Goal: Check status: Check status

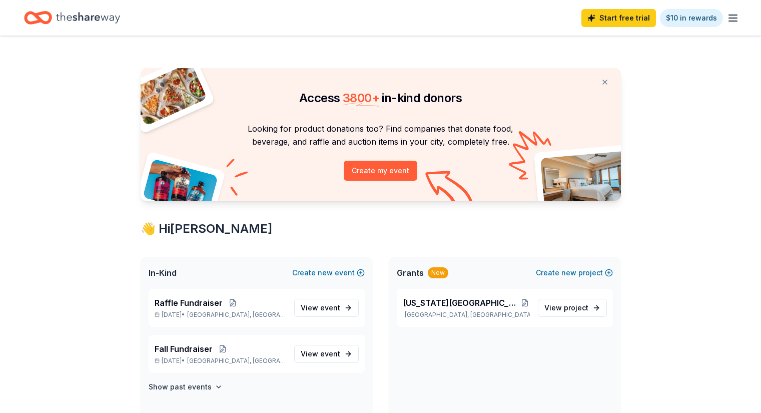
scroll to position [100, 0]
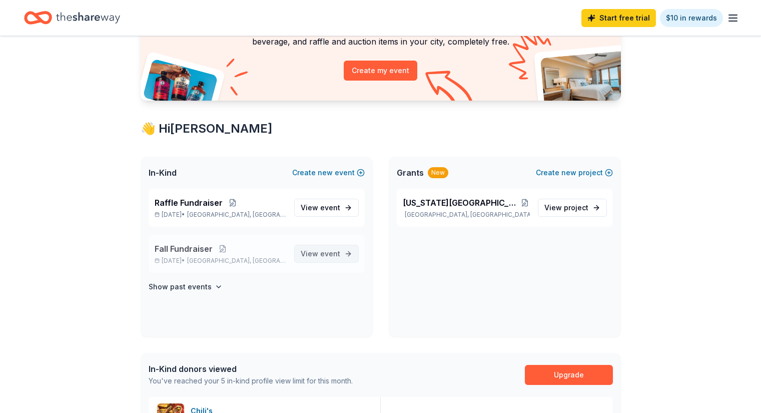
click at [319, 257] on span "View event" at bounding box center [321, 254] width 40 height 12
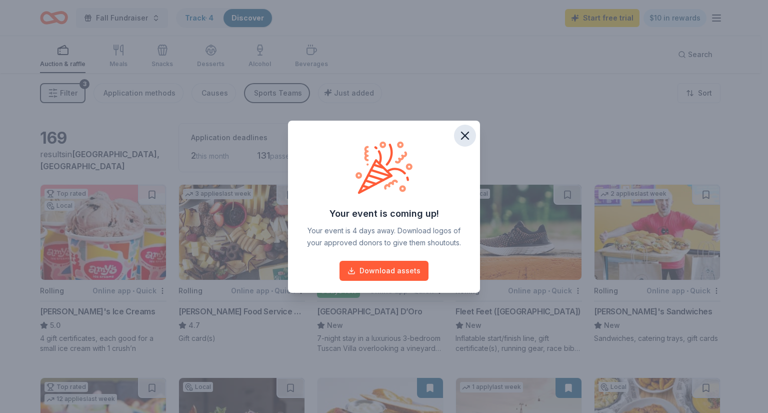
click at [468, 135] on icon "button" at bounding box center [465, 136] width 14 height 14
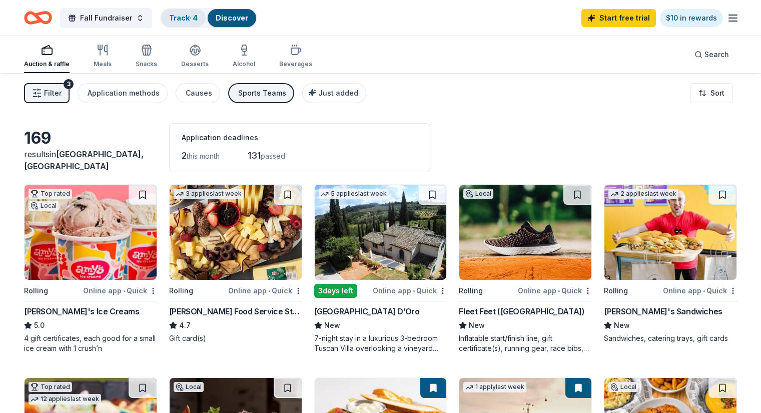
click at [193, 18] on link "Track · 4" at bounding box center [183, 18] width 29 height 9
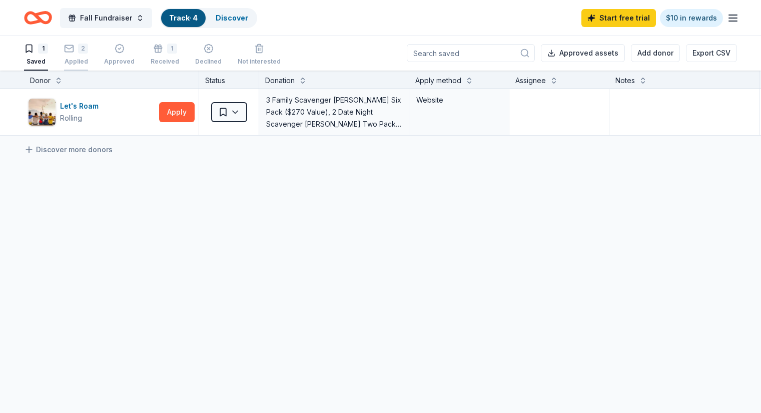
click at [88, 55] on div "2 Applied" at bounding box center [76, 55] width 24 height 22
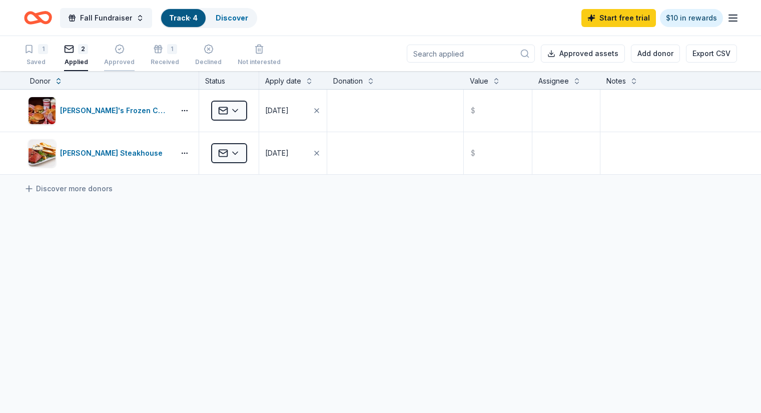
click at [124, 50] on icon "button" at bounding box center [119, 49] width 9 height 9
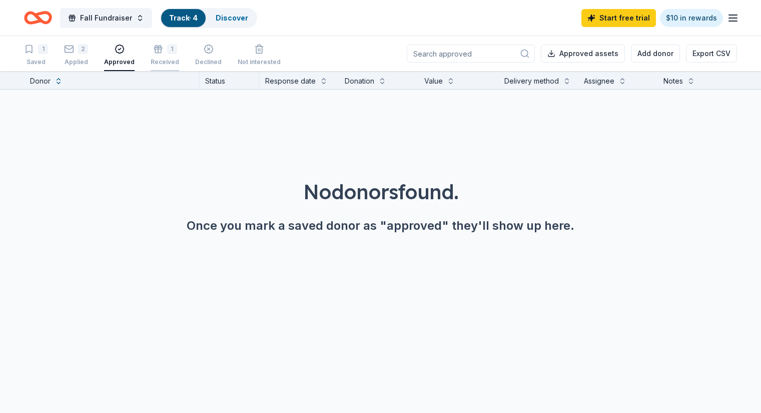
click at [173, 55] on div "1 Received" at bounding box center [165, 55] width 29 height 22
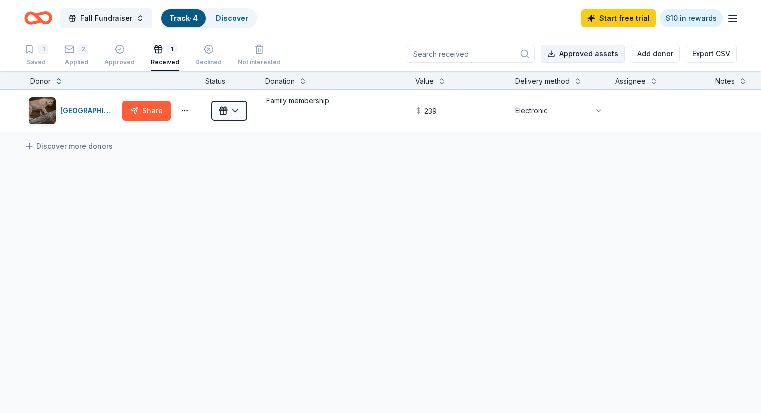
click at [568, 48] on button "Approved assets" at bounding box center [583, 54] width 84 height 18
click at [88, 48] on div "2" at bounding box center [76, 49] width 24 height 10
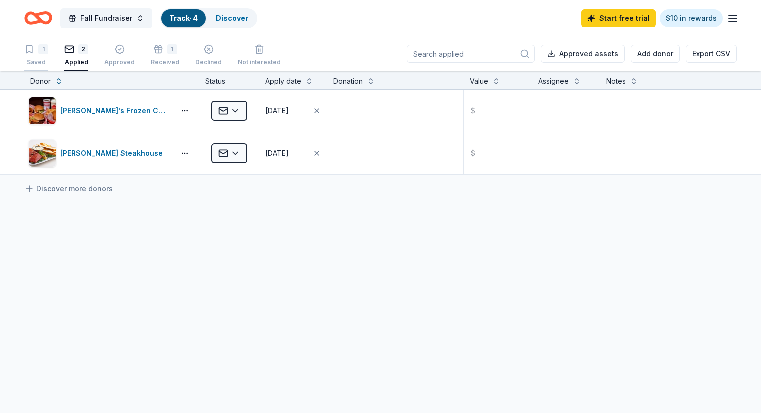
click at [48, 62] on div "Saved" at bounding box center [36, 62] width 24 height 8
